Goal: Transaction & Acquisition: Purchase product/service

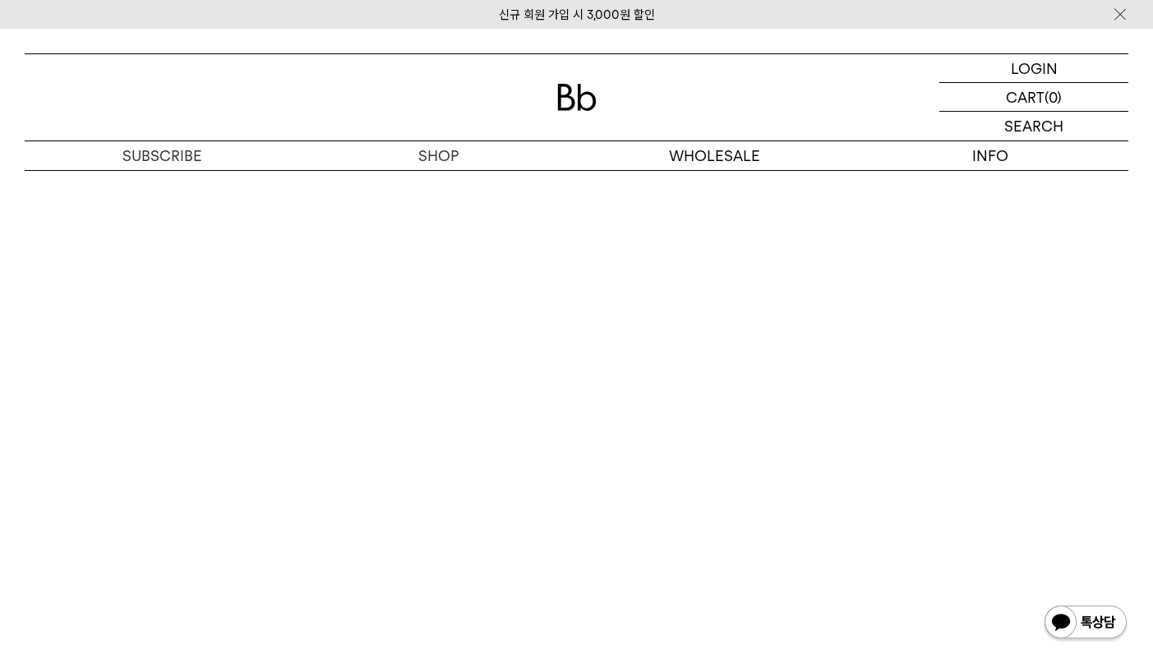
scroll to position [3205, 0]
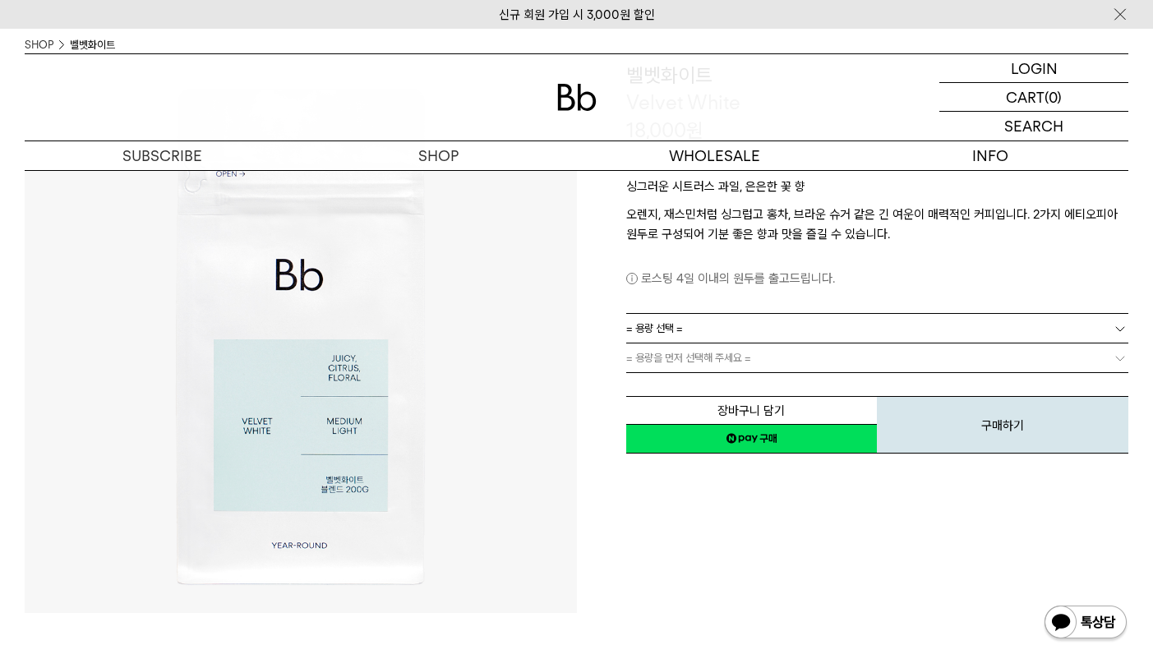
scroll to position [164, 0]
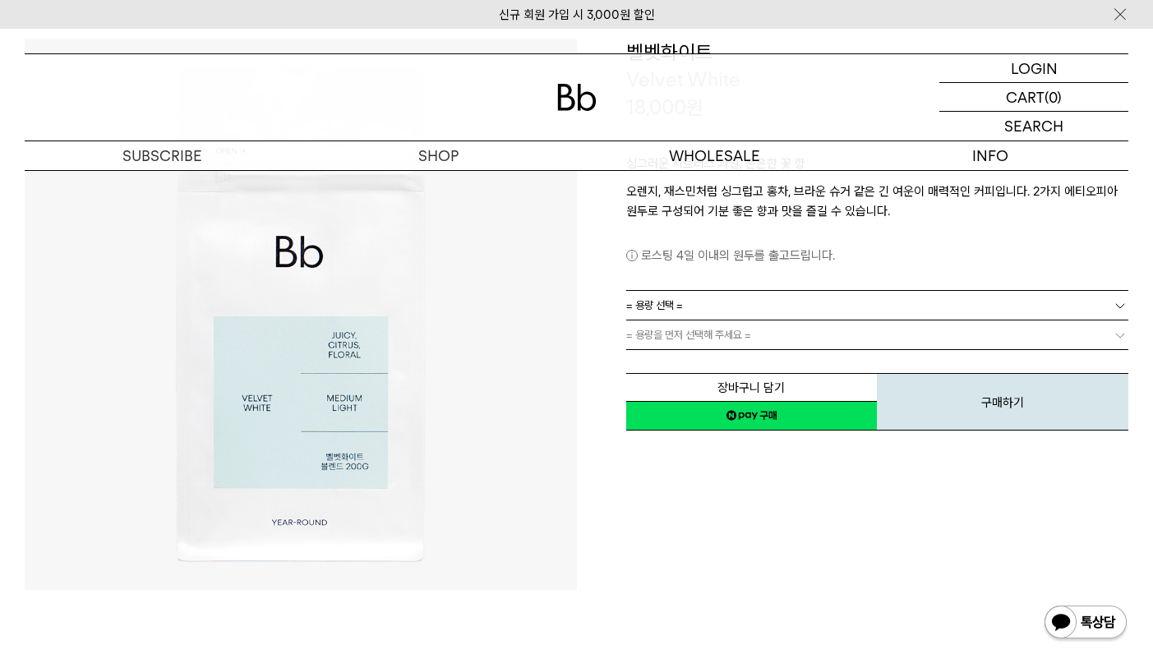
click at [983, 304] on link "= 용량 선택 =" at bounding box center [877, 305] width 503 height 29
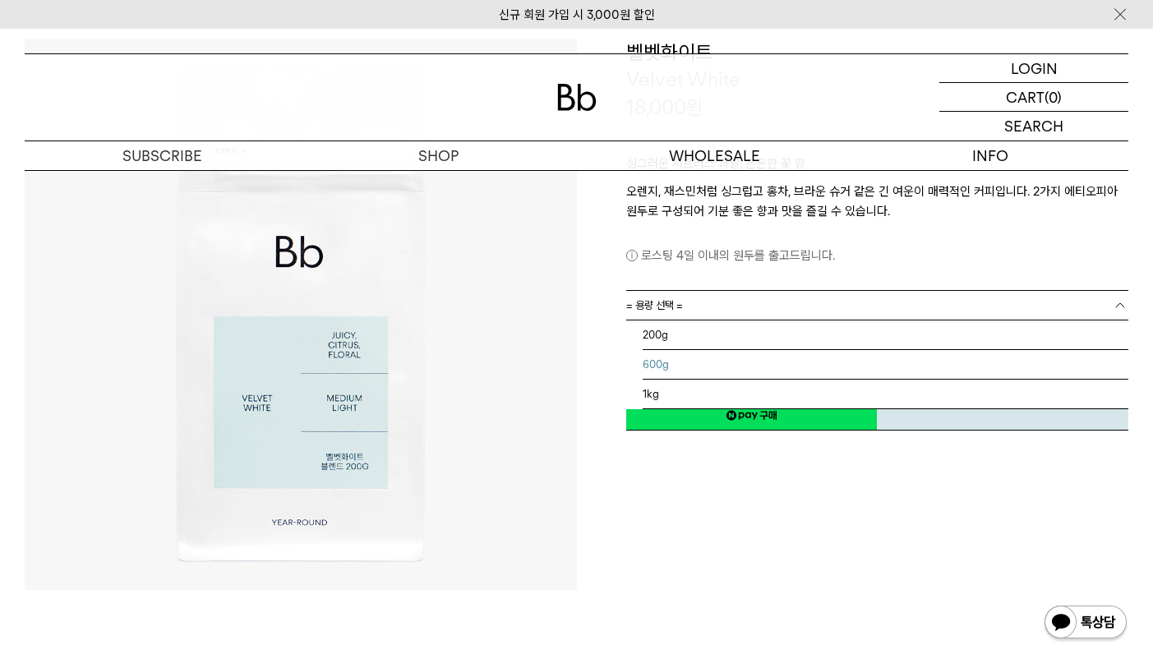
click at [763, 367] on li "600g" at bounding box center [886, 365] width 486 height 30
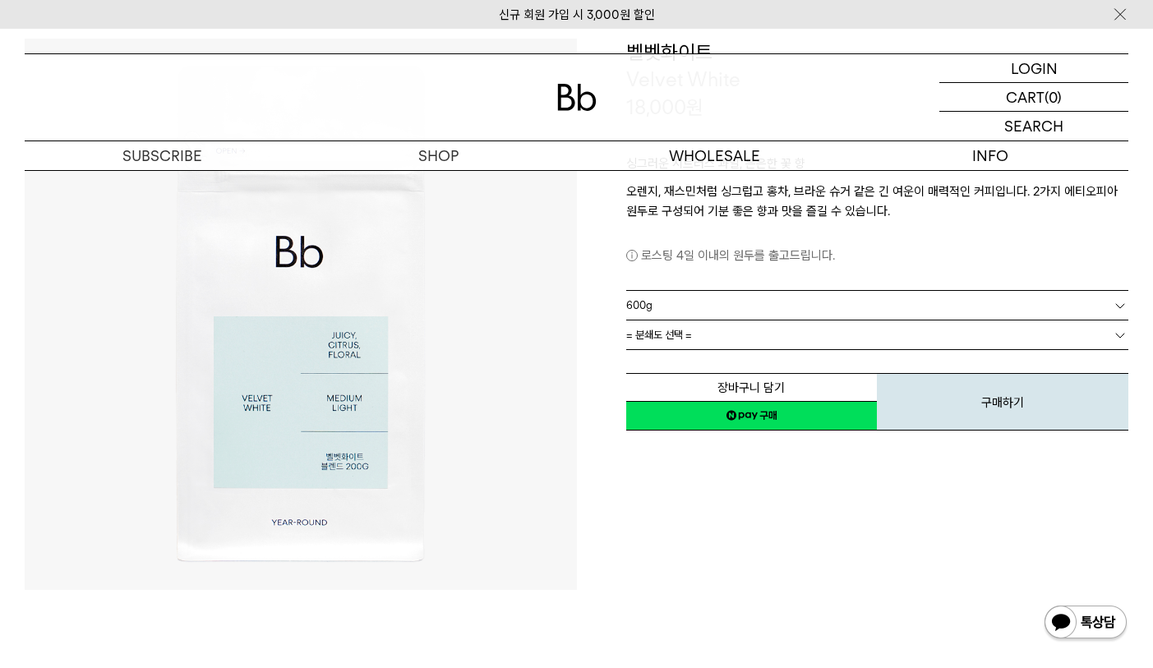
click at [795, 336] on link "= 분쇄도 선택 =" at bounding box center [877, 334] width 503 height 29
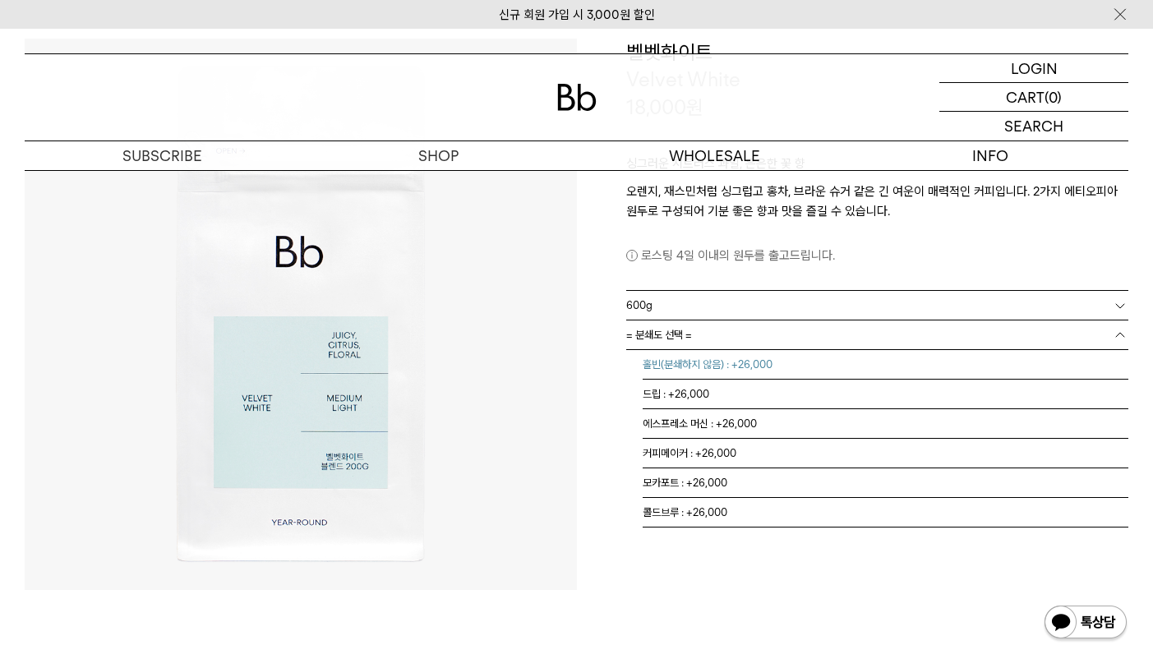
click at [663, 367] on li "홀빈(분쇄하지 않음) : +26,000" at bounding box center [886, 365] width 486 height 30
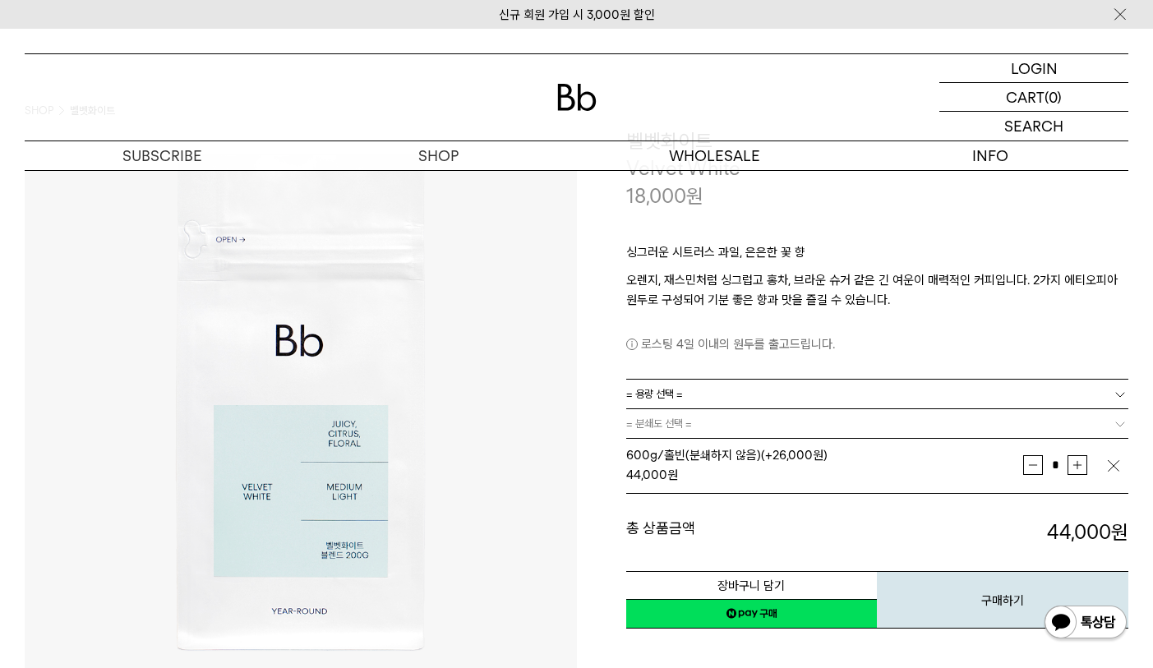
scroll to position [82, 0]
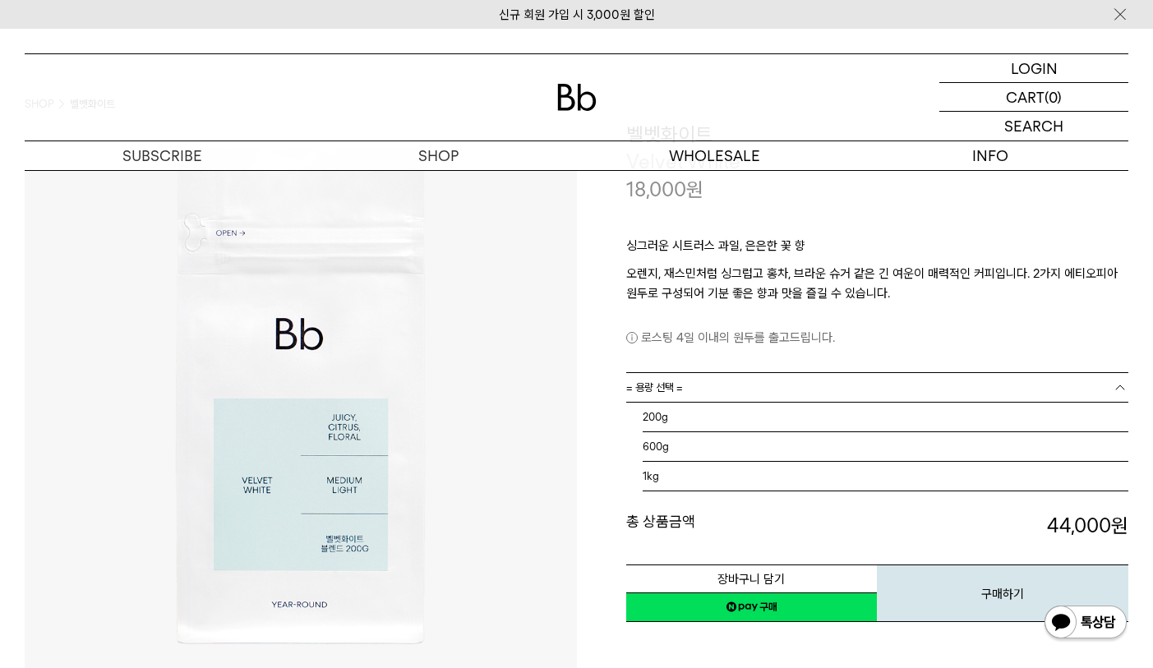
click at [678, 390] on span "= 용량 선택 =" at bounding box center [654, 387] width 57 height 29
click at [667, 470] on li "1kg" at bounding box center [886, 477] width 486 height 30
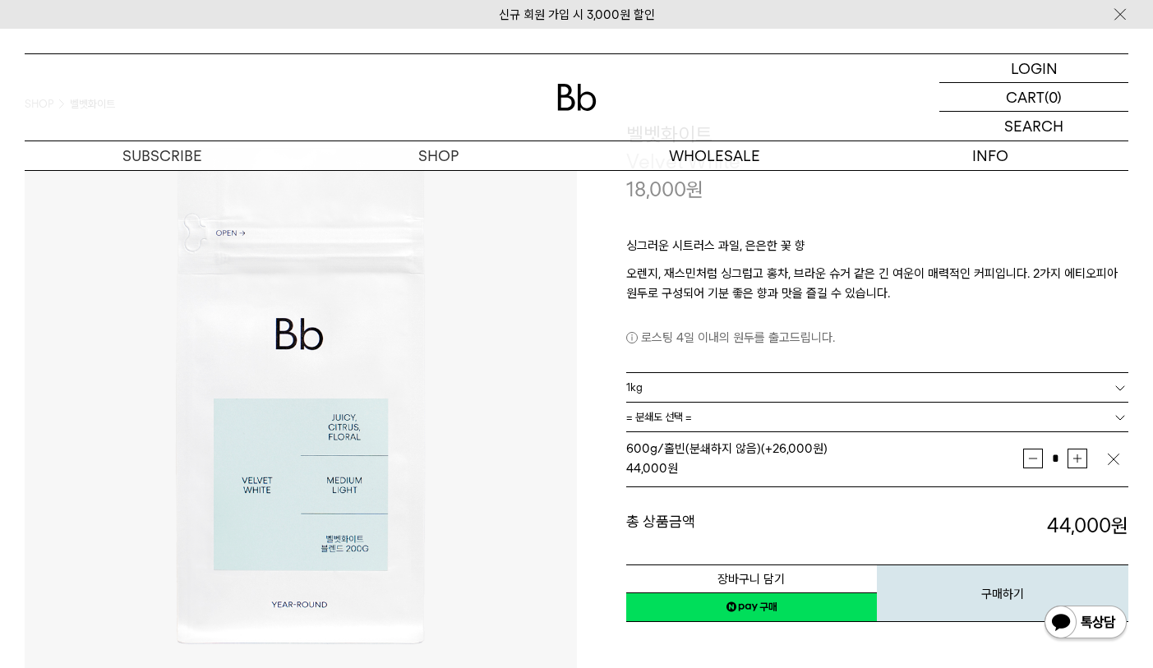
click at [1116, 463] on img "button" at bounding box center [1113, 459] width 16 height 16
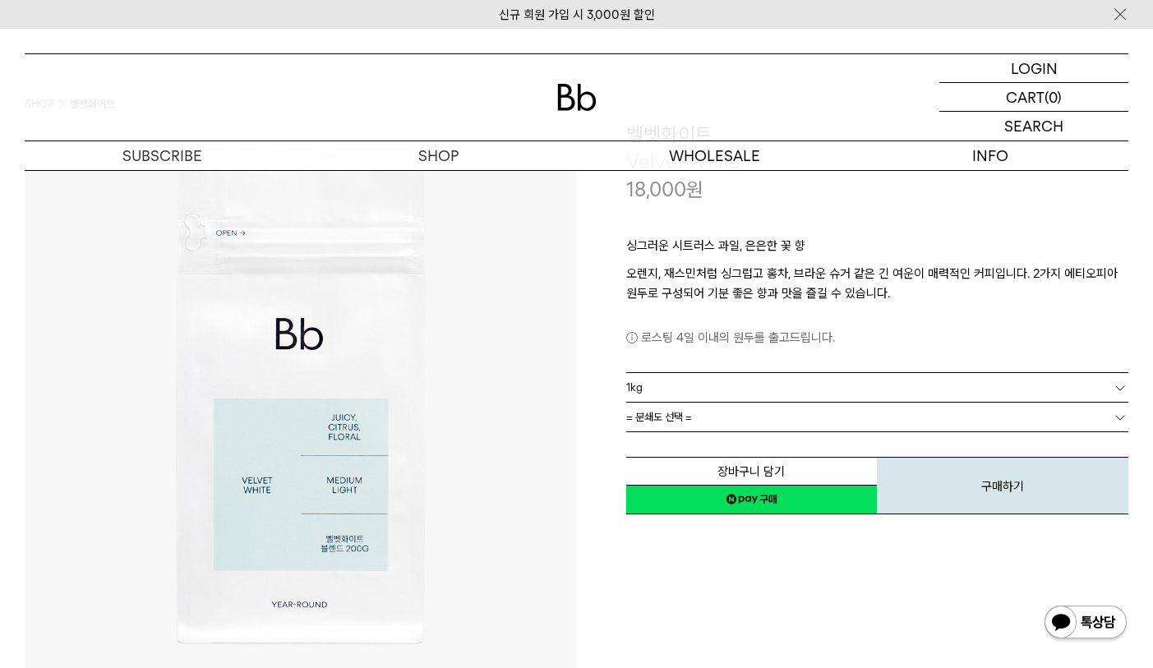
click at [779, 417] on link "= 분쇄도 선택 =" at bounding box center [877, 417] width 503 height 29
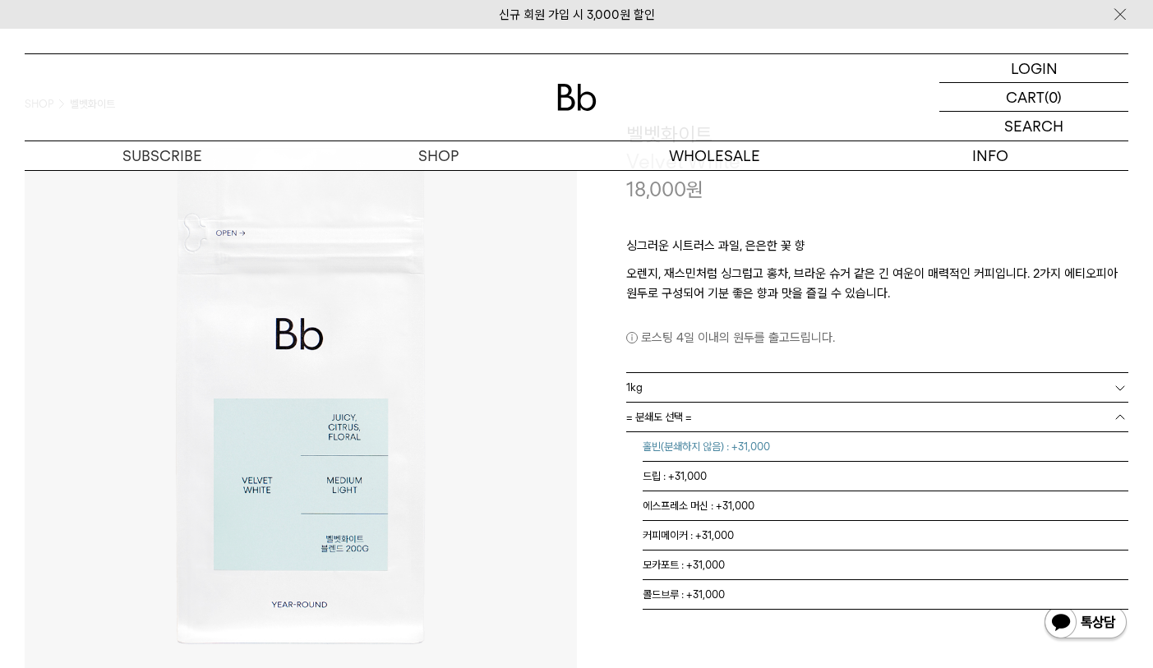
click at [729, 445] on li "홀빈(분쇄하지 않음) : +31,000" at bounding box center [886, 447] width 486 height 30
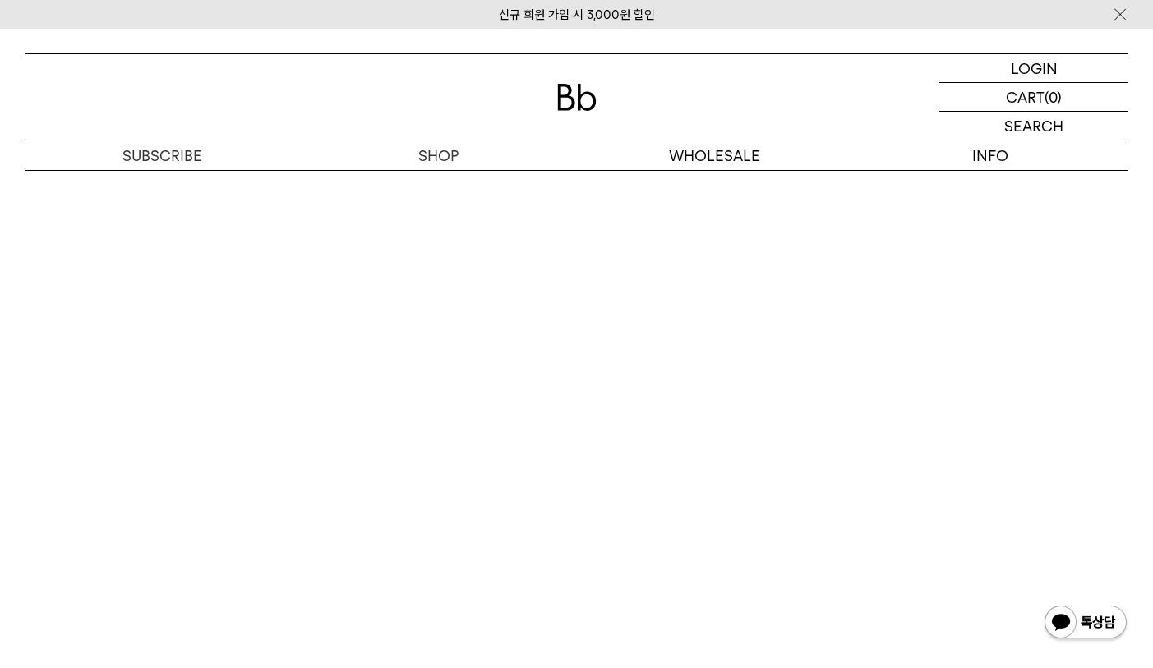
scroll to position [3944, 0]
